Goal: Navigation & Orientation: Find specific page/section

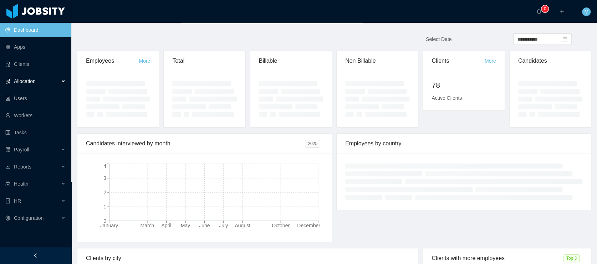
click at [22, 82] on span "Allocation" at bounding box center [25, 81] width 22 height 6
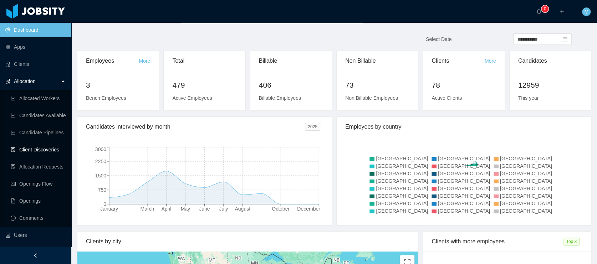
click at [37, 147] on link "Client Discoveries" at bounding box center [38, 150] width 55 height 14
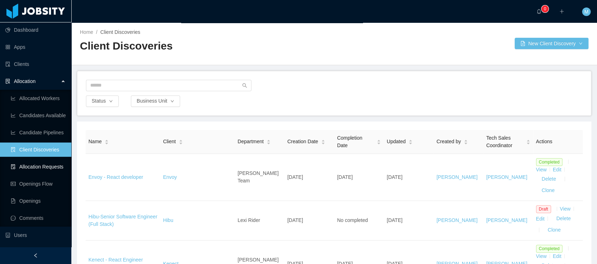
click at [37, 168] on link "Allocation Requests" at bounding box center [38, 167] width 55 height 14
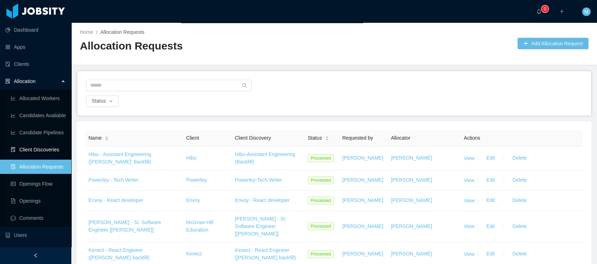
click at [44, 146] on link "Client Discoveries" at bounding box center [38, 150] width 55 height 14
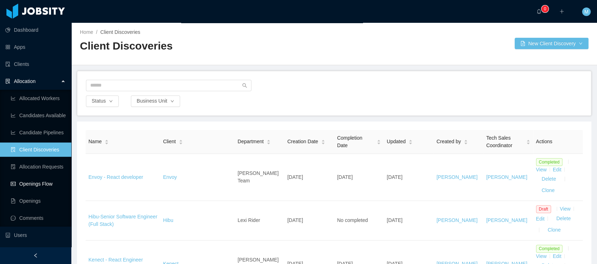
click at [28, 182] on link "Openings Flow" at bounding box center [38, 184] width 55 height 14
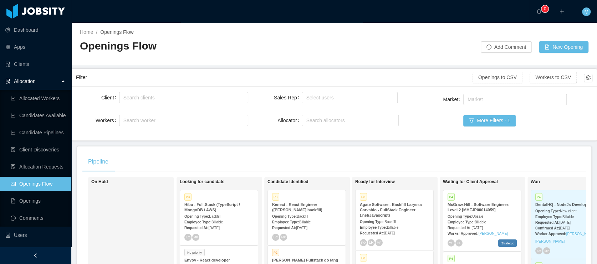
click at [382, 41] on div at bounding box center [407, 43] width 147 height 19
